Goal: Transaction & Acquisition: Purchase product/service

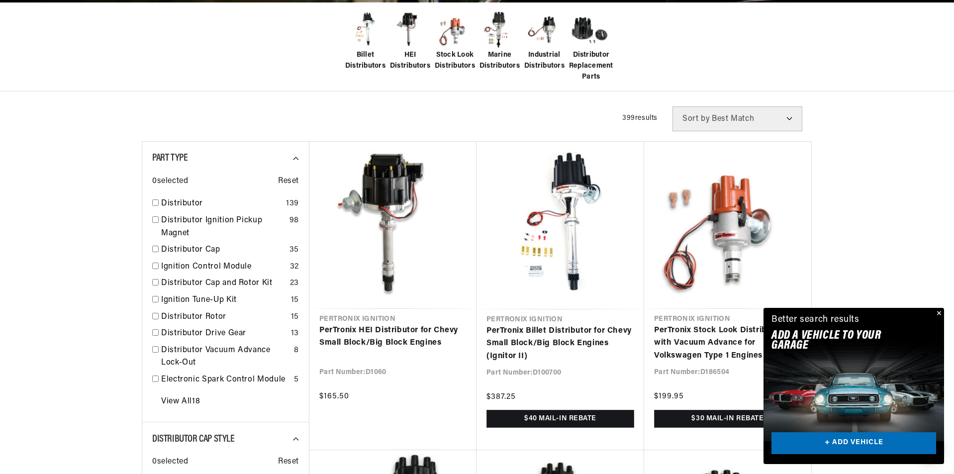
scroll to position [0, 1242]
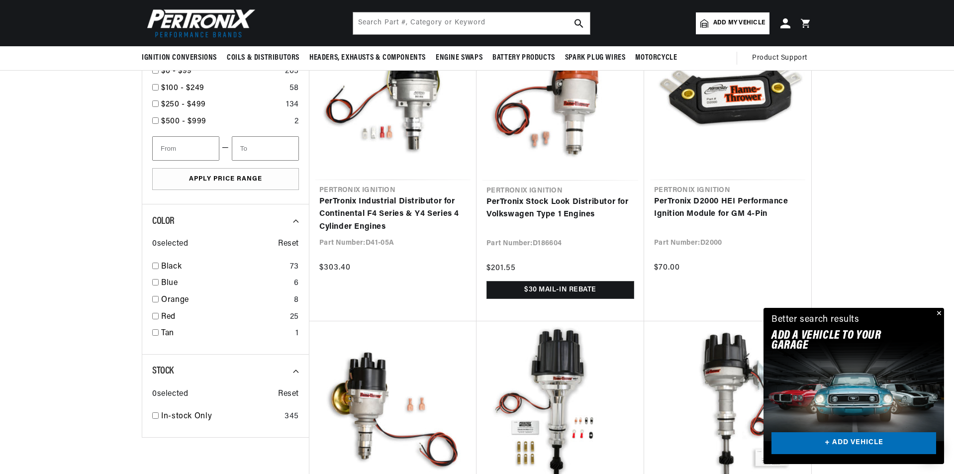
scroll to position [746, 0]
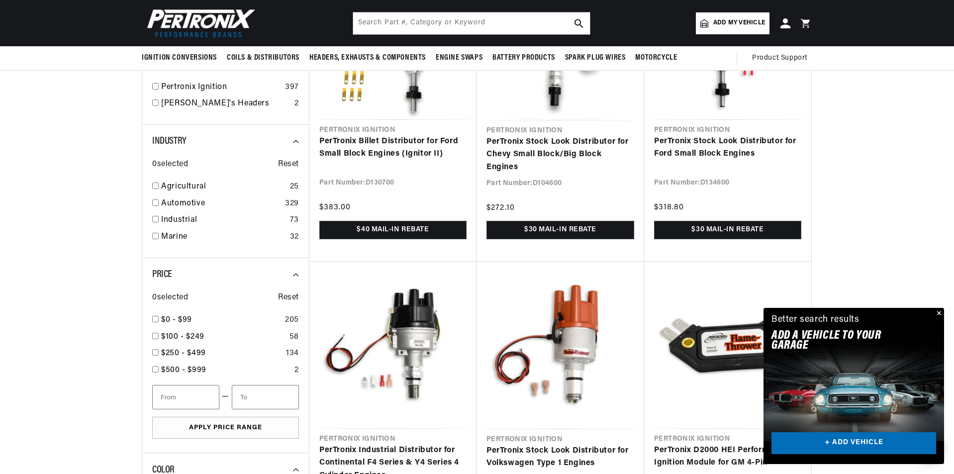
click at [938, 310] on button "Close" at bounding box center [938, 314] width 12 height 12
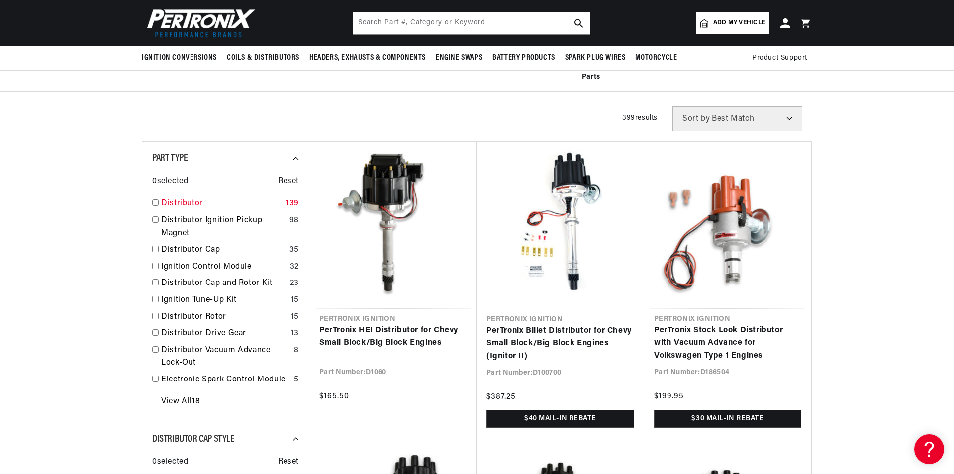
scroll to position [0, 621]
click at [155, 201] on input "checkbox" at bounding box center [155, 202] width 6 height 6
checkbox input "true"
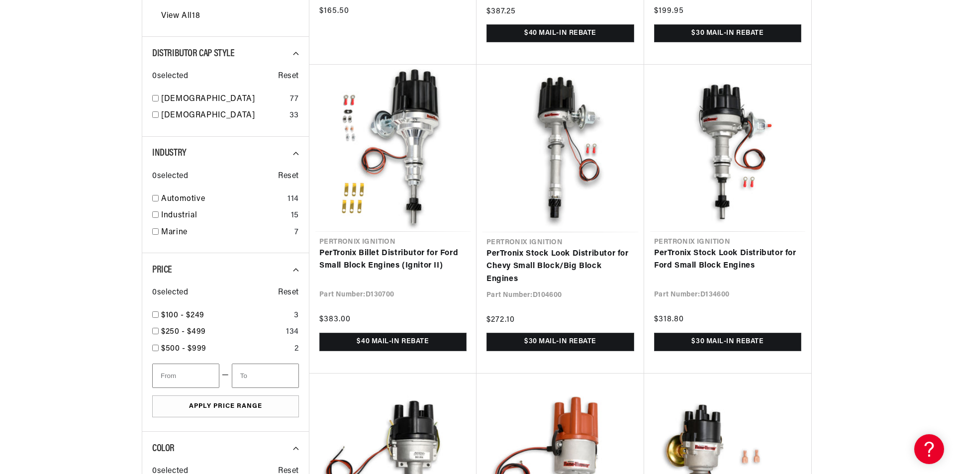
scroll to position [646, 0]
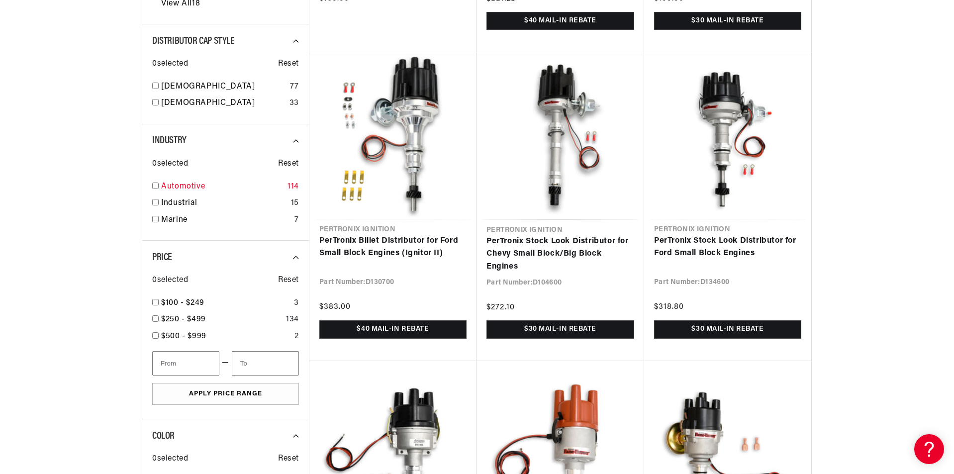
click at [155, 185] on input "checkbox" at bounding box center [155, 185] width 6 height 6
checkbox input "true"
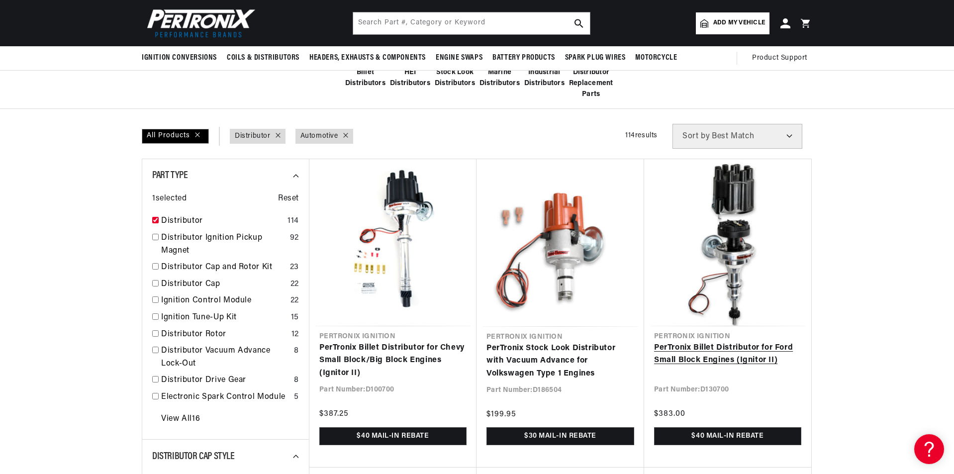
scroll to position [50, 0]
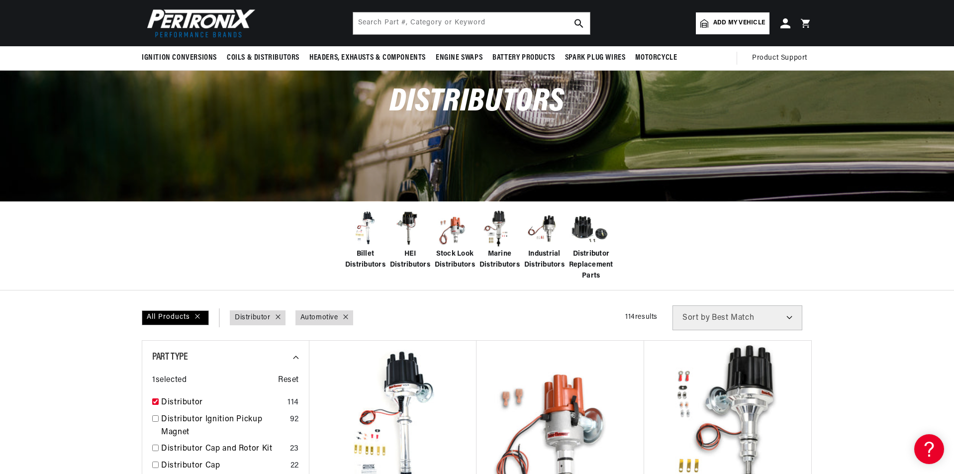
click at [406, 224] on img at bounding box center [410, 229] width 40 height 40
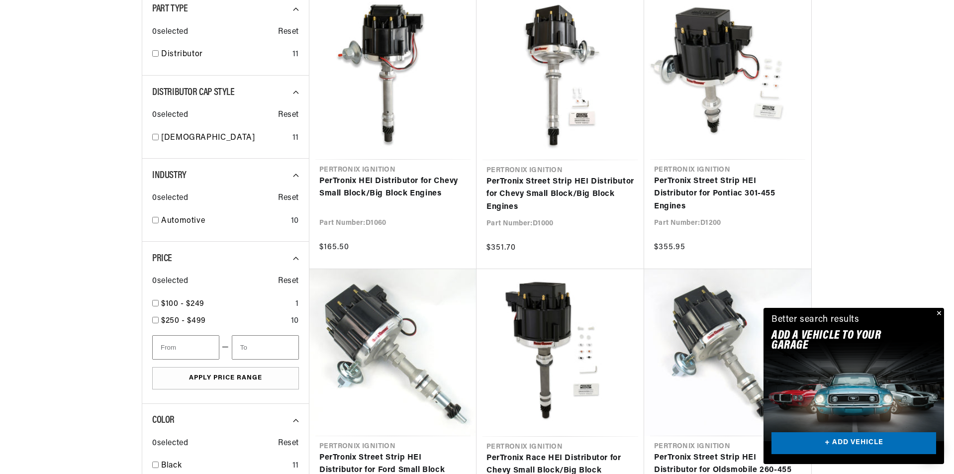
click at [937, 311] on button "Close" at bounding box center [938, 314] width 12 height 12
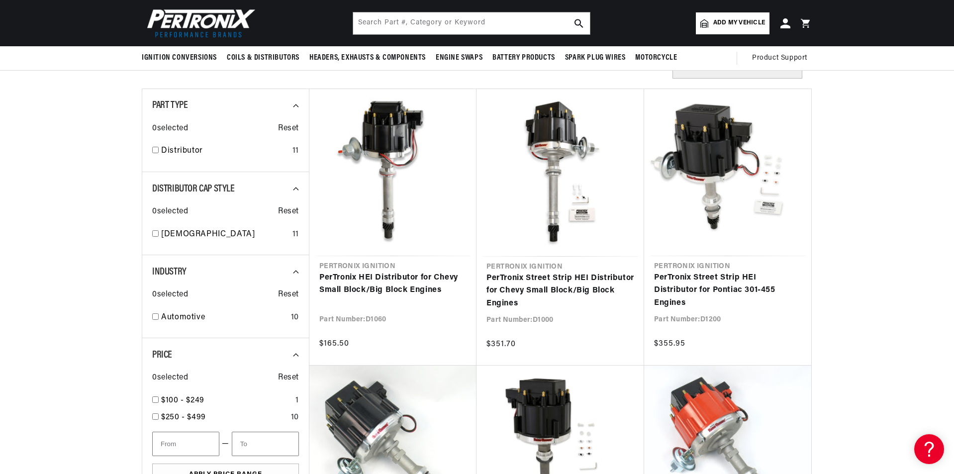
scroll to position [298, 0]
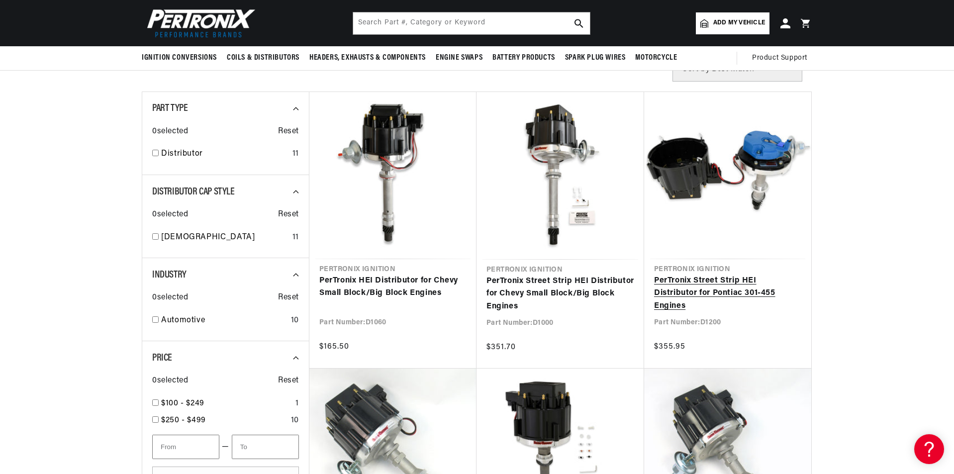
click at [734, 289] on link "PerTronix Street Strip HEI Distributor for Pontiac 301-455 Engines" at bounding box center [727, 293] width 147 height 38
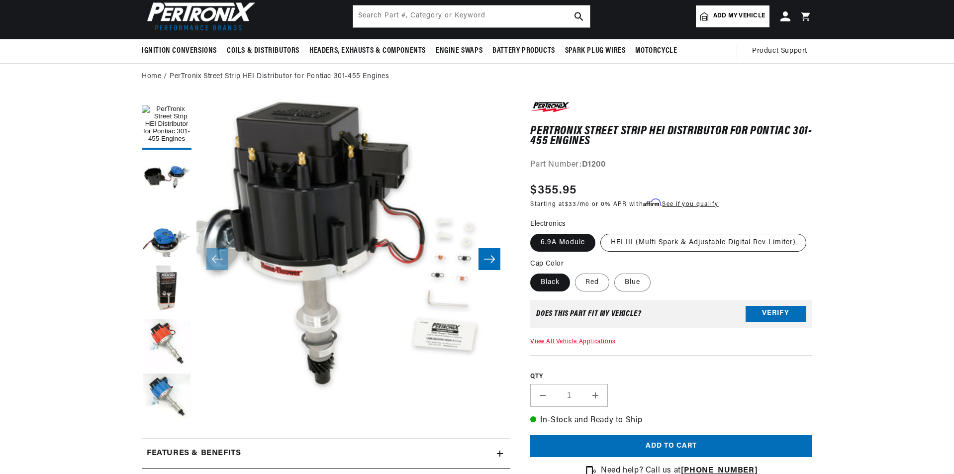
scroll to position [0, 621]
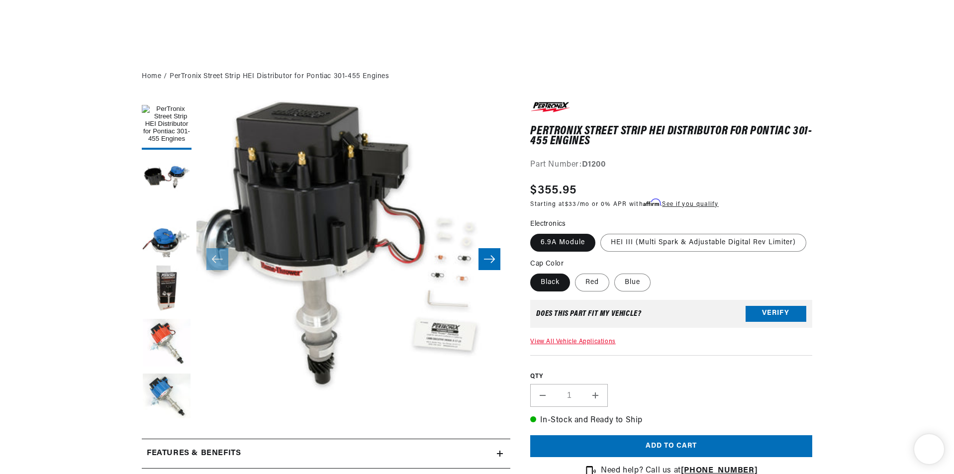
click at [503, 473] on icon at bounding box center [500, 483] width 6 height 6
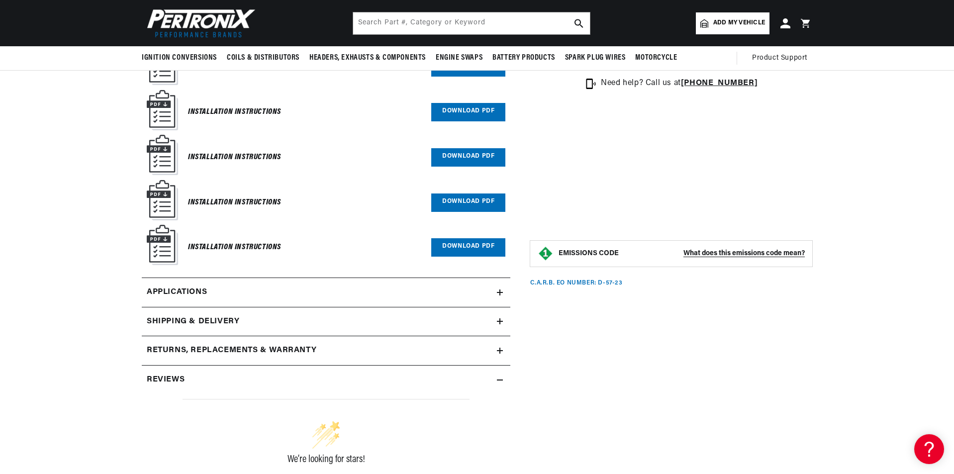
scroll to position [348, 0]
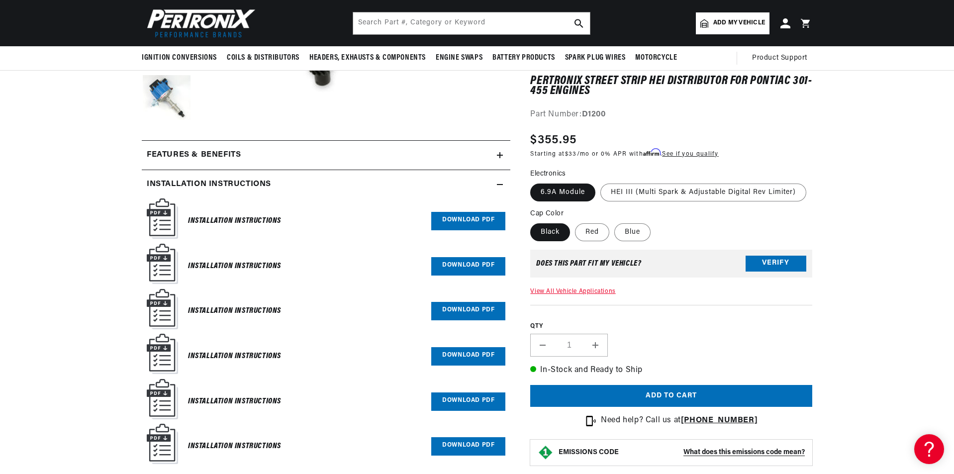
click at [501, 181] on icon at bounding box center [500, 184] width 6 height 6
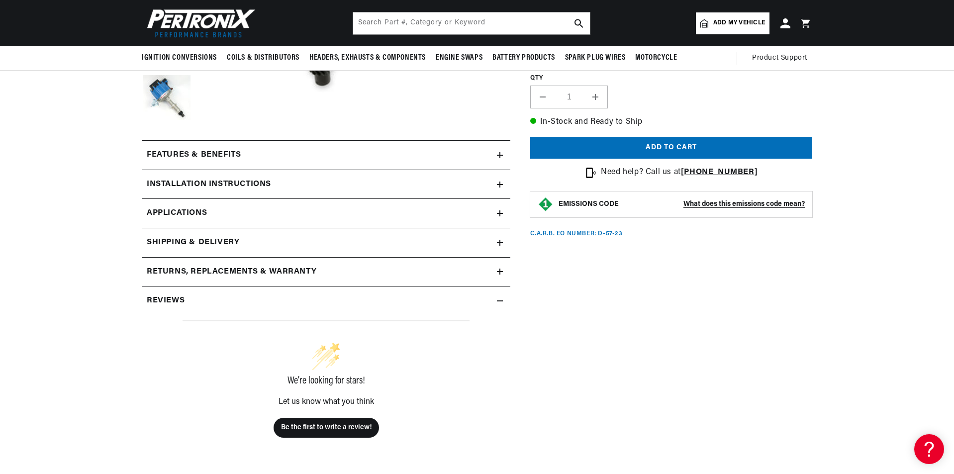
click at [499, 154] on icon at bounding box center [500, 155] width 6 height 6
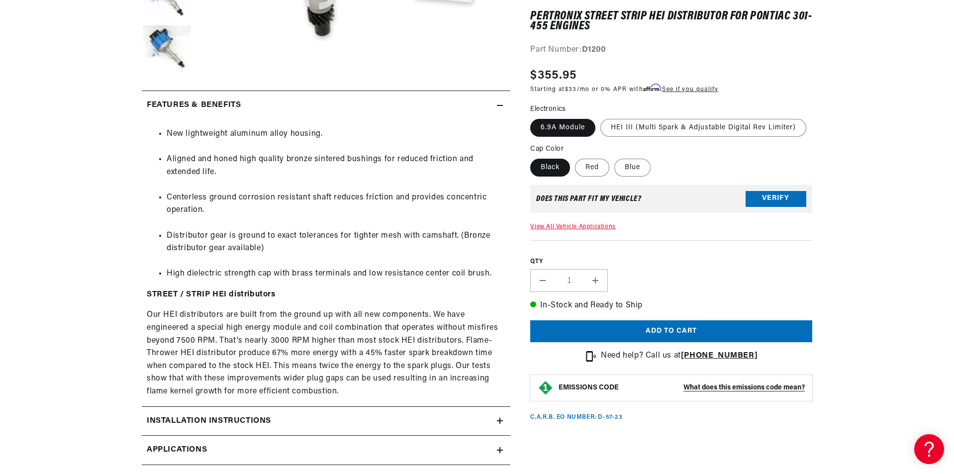
scroll to position [0, 1058]
drag, startPoint x: 274, startPoint y: 364, endPoint x: 330, endPoint y: 384, distance: 59.1
click at [330, 384] on p "Our HEI distributors are built from the ground up with all new components. We h…" at bounding box center [326, 353] width 358 height 89
click at [72, 202] on section "PerTronix Street Strip HEI Distributor for Pontiac 301-455 Engines PerTronix St…" at bounding box center [477, 237] width 954 height 991
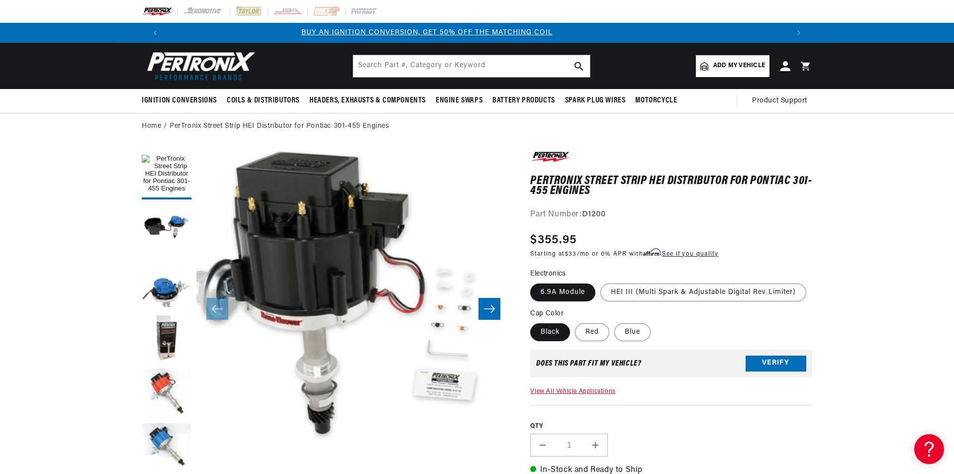
scroll to position [0, 0]
click at [591, 332] on label "Red" at bounding box center [592, 332] width 34 height 18
click at [575, 322] on input "Red" at bounding box center [575, 321] width 0 height 0
radio input "true"
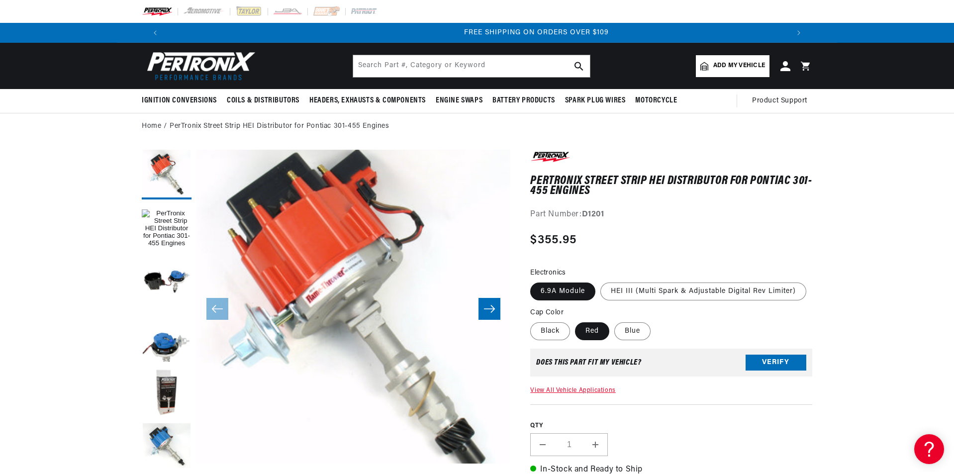
scroll to position [0, 1242]
